Goal: Task Accomplishment & Management: Use online tool/utility

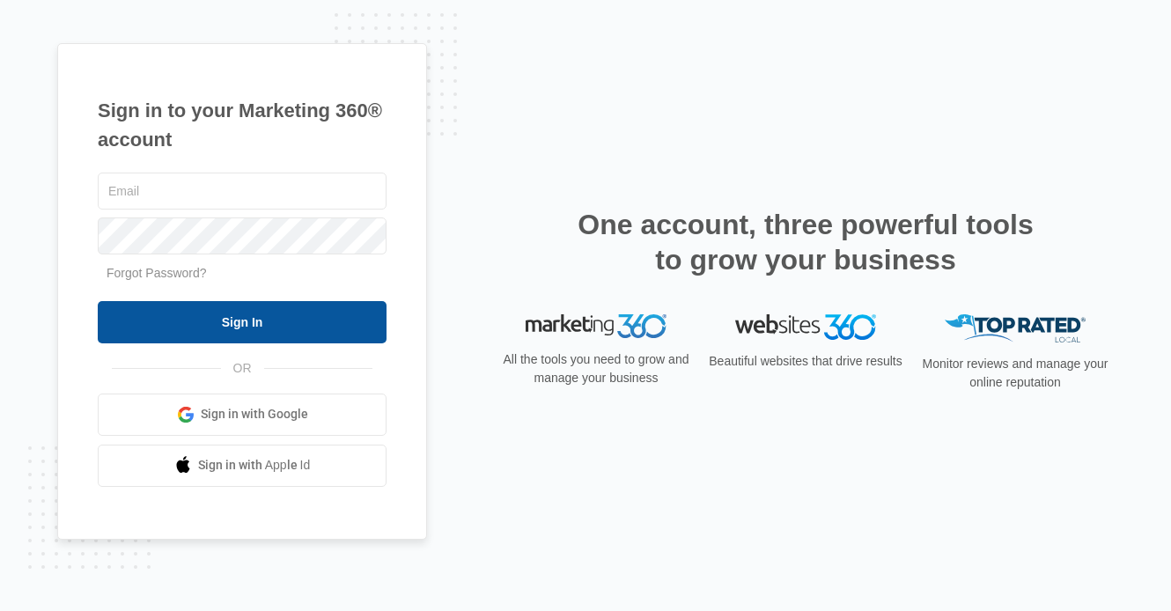
type input "[EMAIL_ADDRESS][DOMAIN_NAME]"
click at [203, 330] on input "Sign In" at bounding box center [242, 322] width 289 height 42
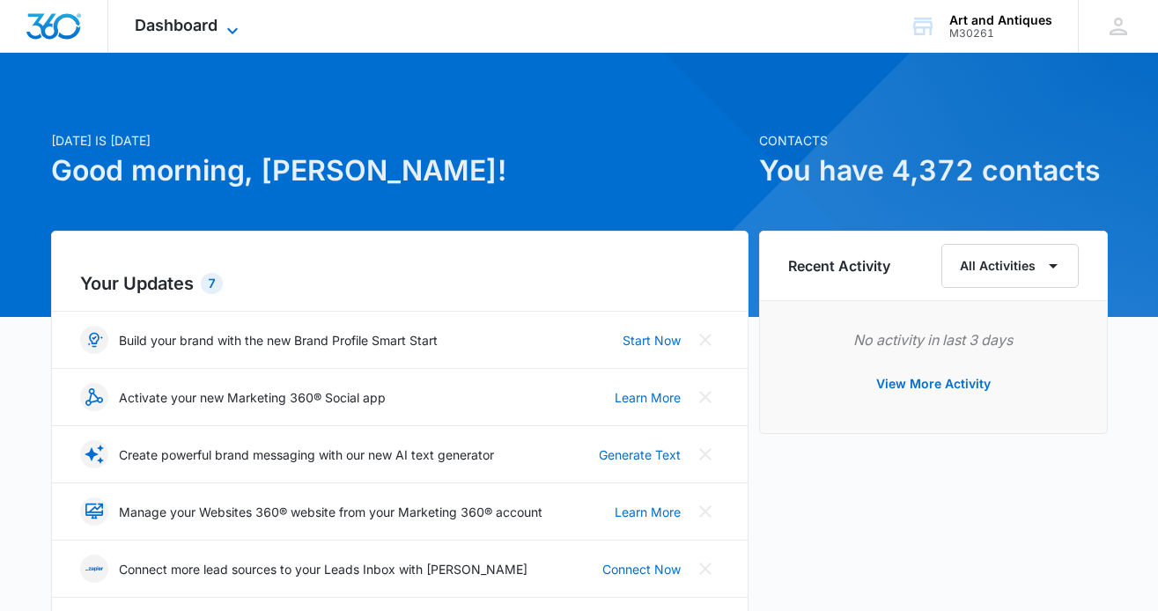
click at [201, 20] on span "Dashboard" at bounding box center [176, 25] width 83 height 18
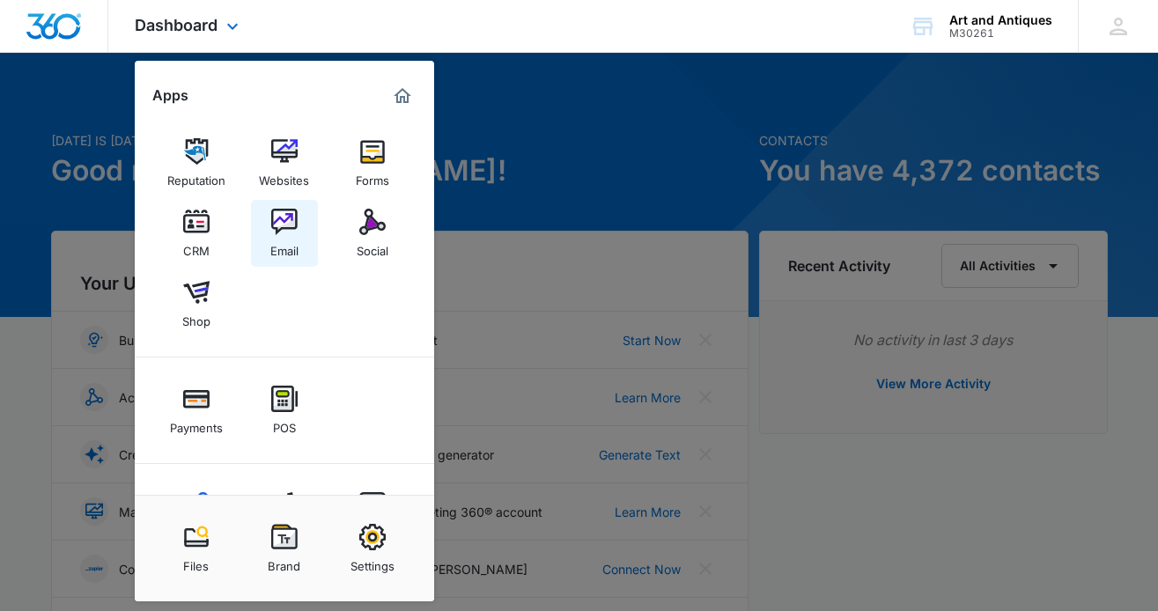
click at [292, 225] on img at bounding box center [284, 222] width 26 height 26
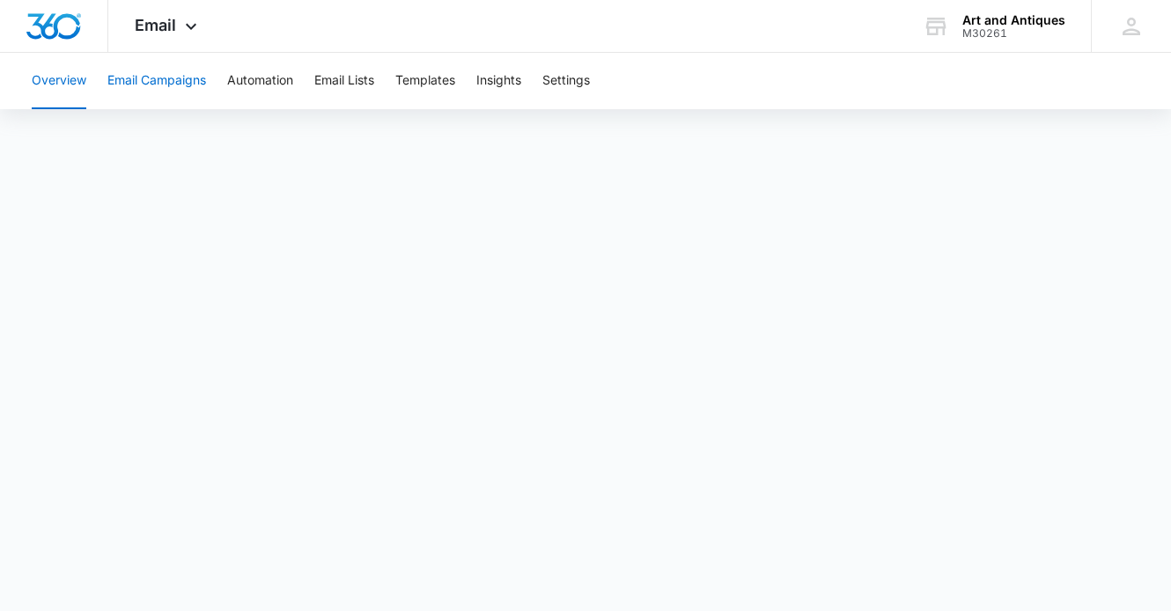
click at [146, 80] on button "Email Campaigns" at bounding box center [156, 81] width 99 height 56
click at [164, 85] on button "Email Campaigns" at bounding box center [156, 81] width 99 height 56
click at [426, 82] on button "Templates" at bounding box center [425, 81] width 60 height 56
click at [143, 78] on button "Email Campaigns" at bounding box center [156, 81] width 99 height 56
